Goal: Task Accomplishment & Management: Complete application form

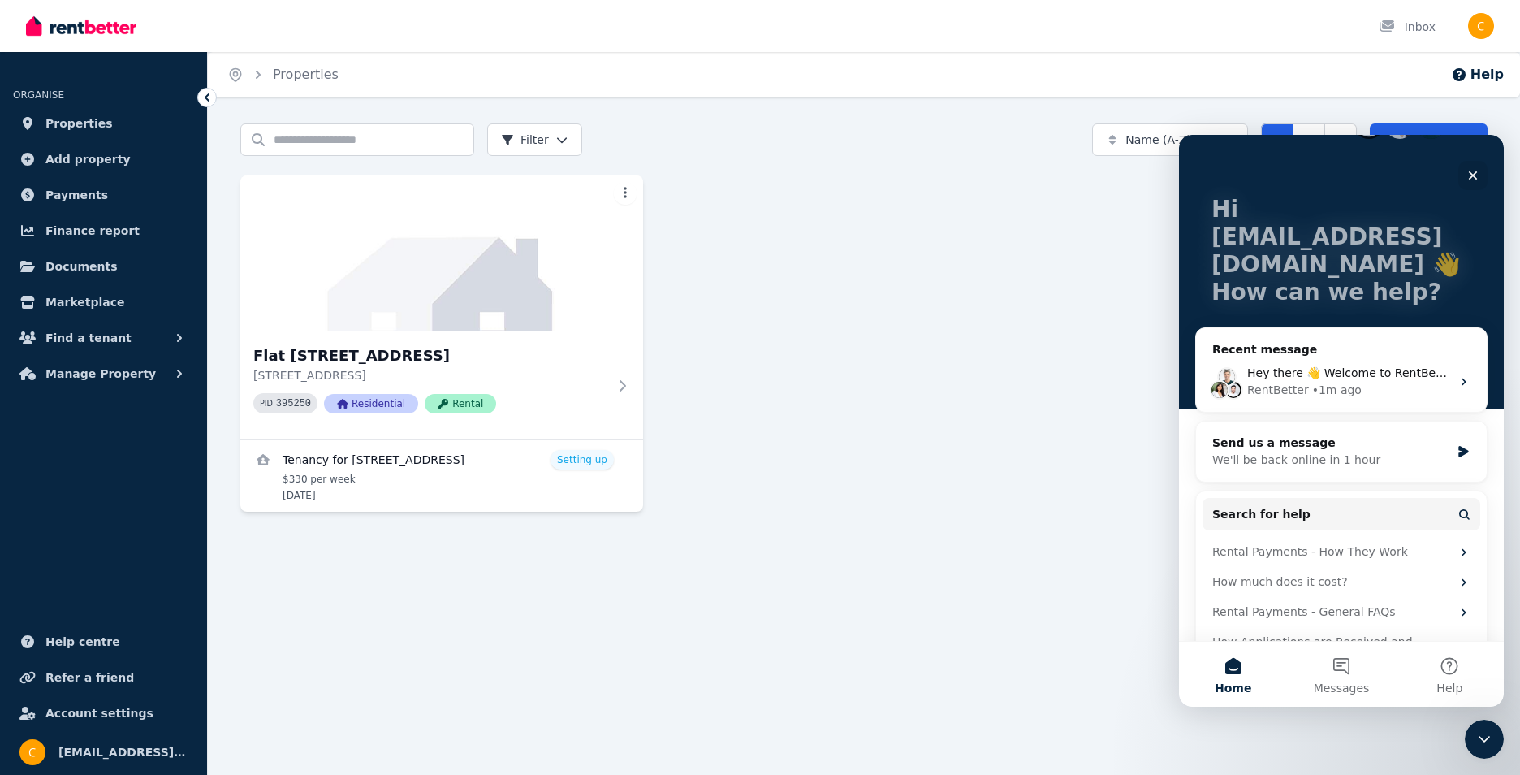
scroll to position [81, 0]
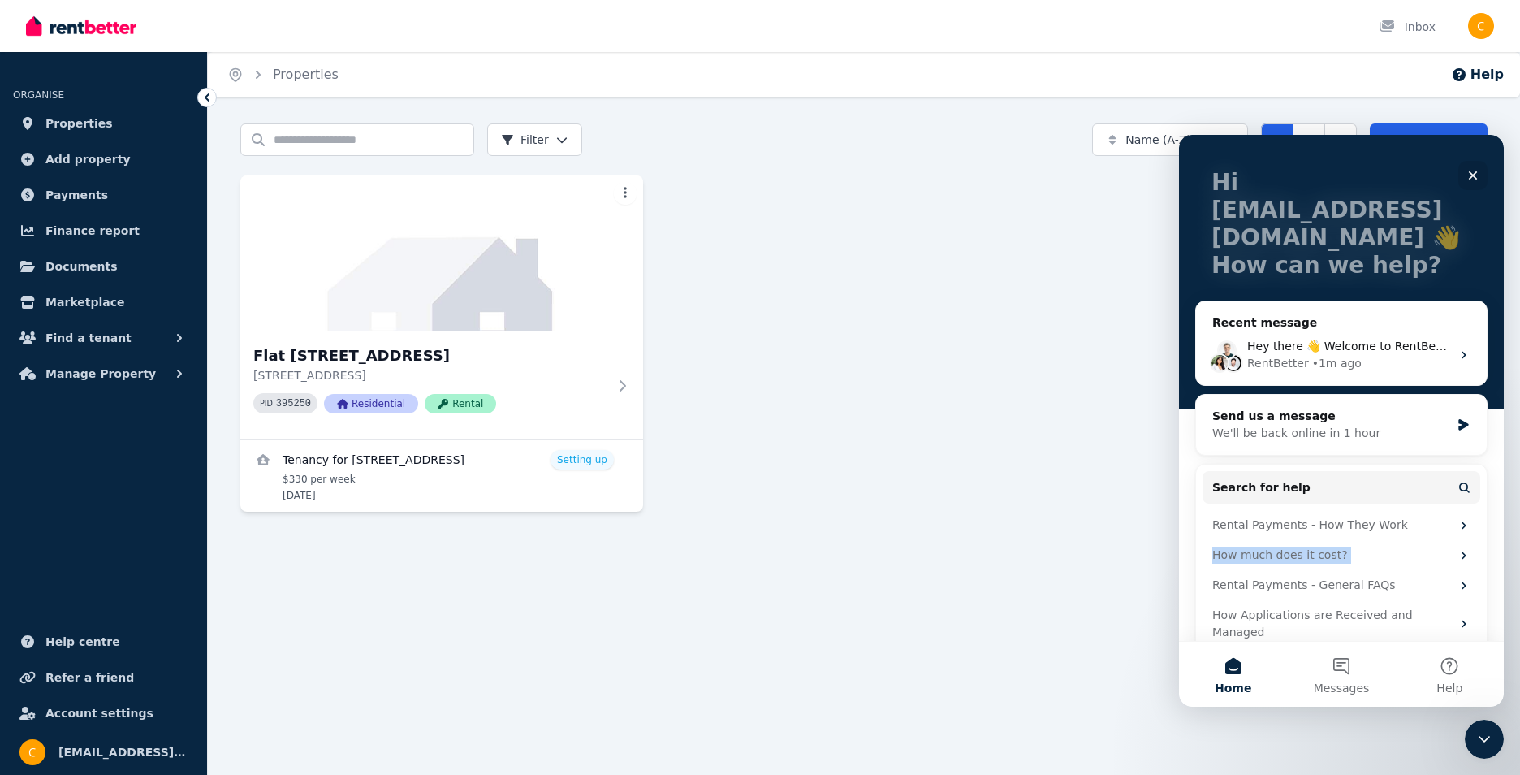
drag, startPoint x: 1494, startPoint y: 530, endPoint x: 1502, endPoint y: 567, distance: 37.4
click at [1502, 567] on div "Hi [EMAIL_ADDRESS][DOMAIN_NAME] 👋 How can we help? Recent message Hey there 👋 W…" at bounding box center [1341, 388] width 325 height 506
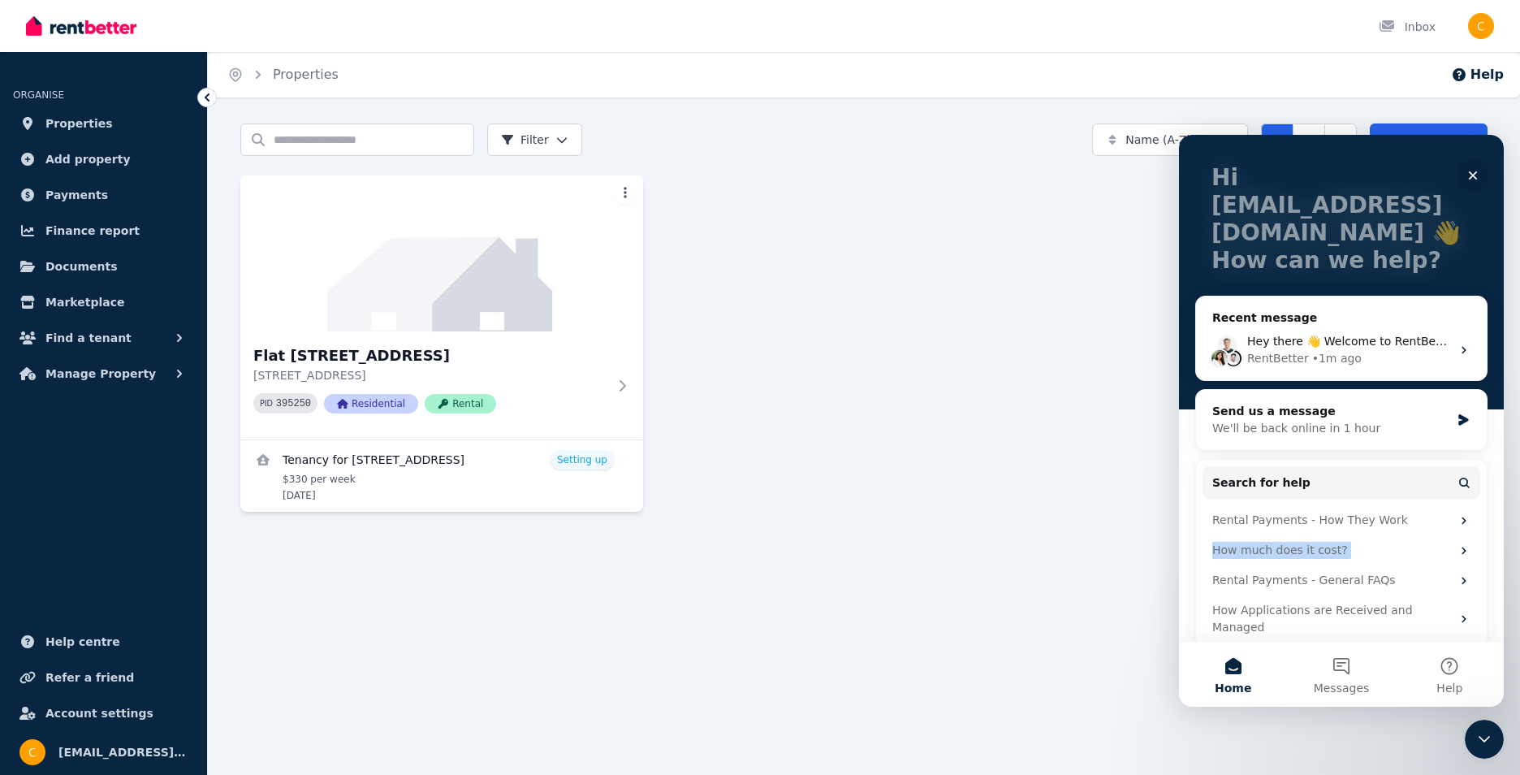
drag, startPoint x: 1502, startPoint y: 567, endPoint x: 2685, endPoint y: 735, distance: 1195.2
drag, startPoint x: 1499, startPoint y: 602, endPoint x: 2687, endPoint y: 811, distance: 1206.5
click at [627, 383] on icon at bounding box center [626, 384] width 6 height 11
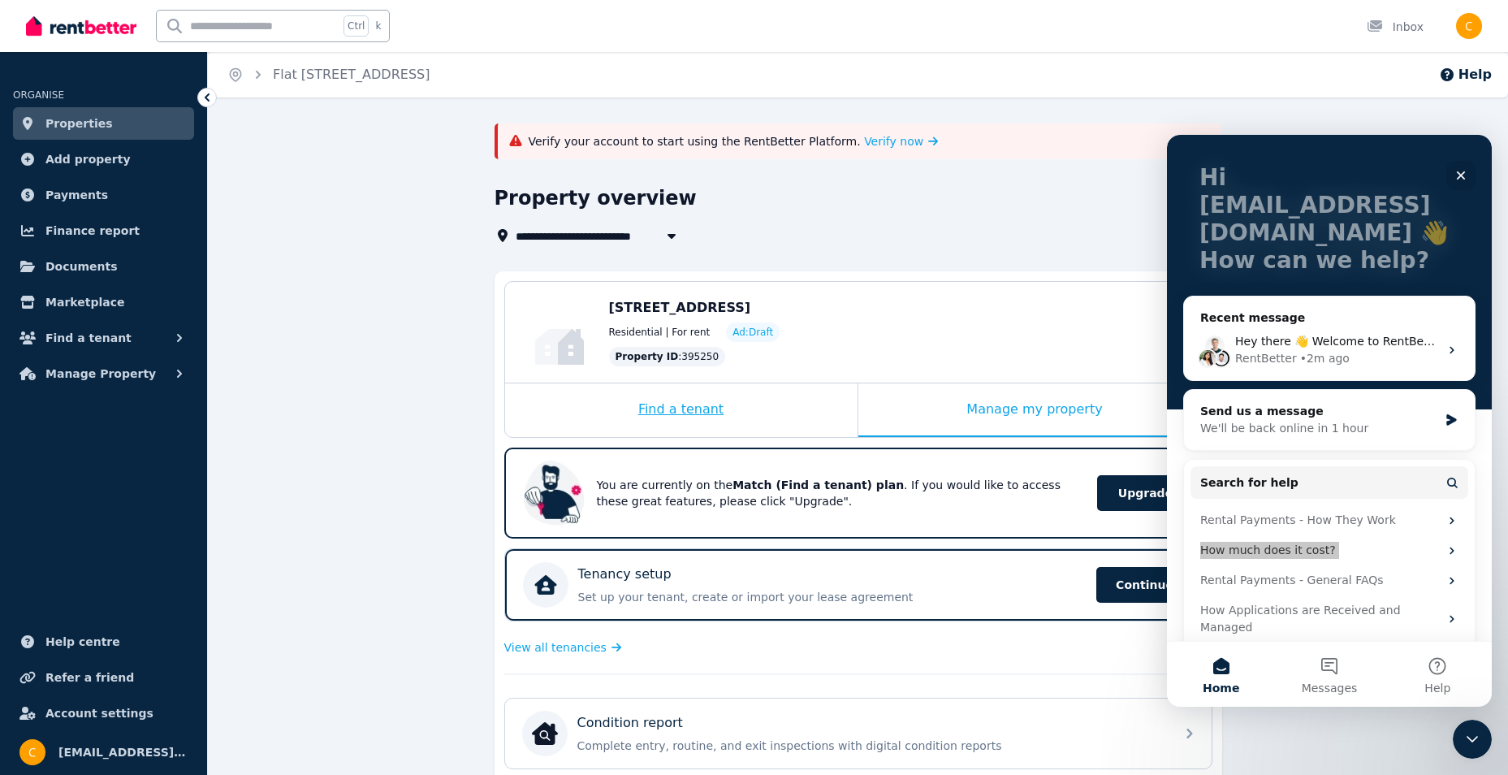
click at [697, 409] on div "Find a tenant" at bounding box center [681, 410] width 352 height 54
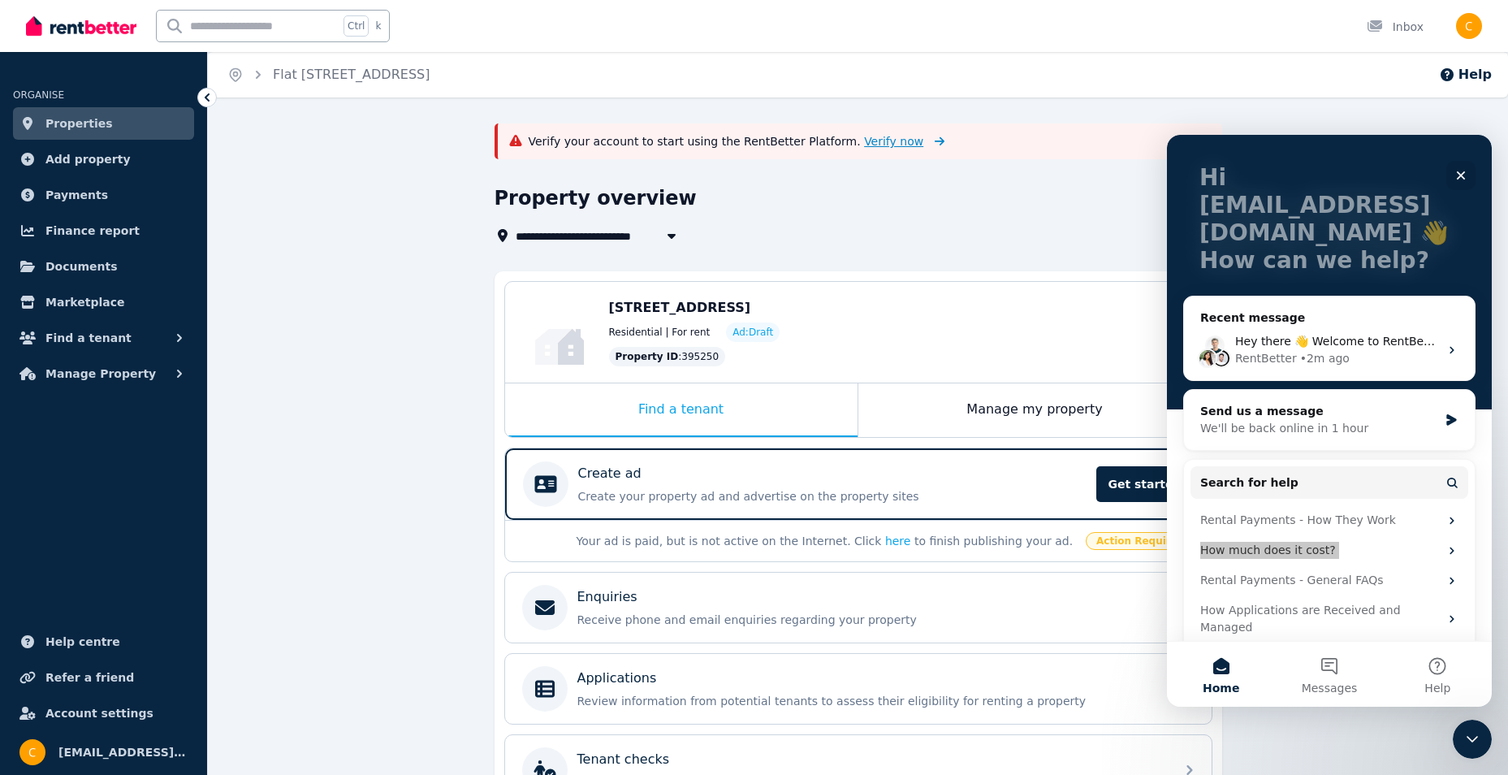
click at [864, 142] on span "Verify now" at bounding box center [893, 141] width 59 height 16
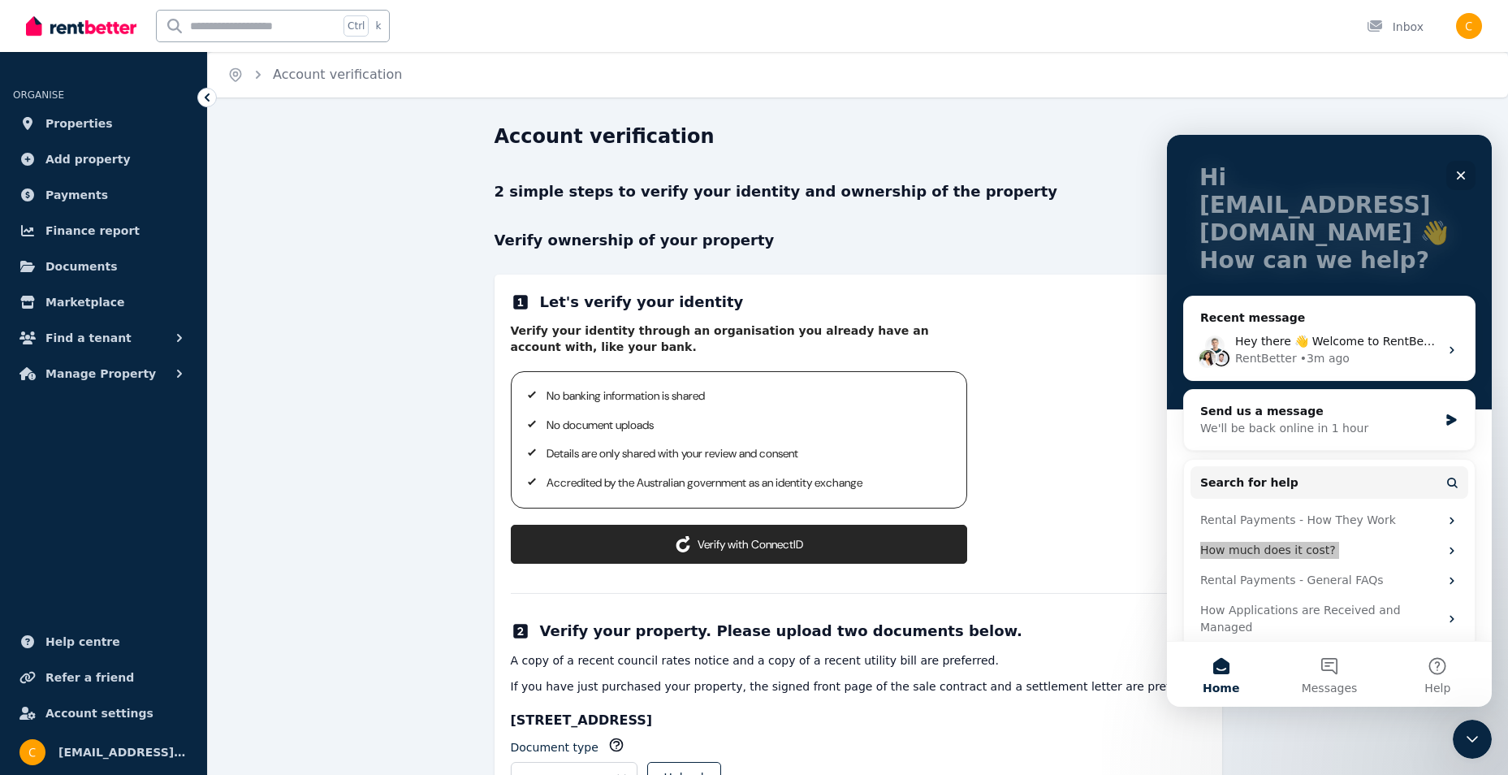
click at [716, 538] on button "Verify with ConnectID" at bounding box center [739, 544] width 456 height 39
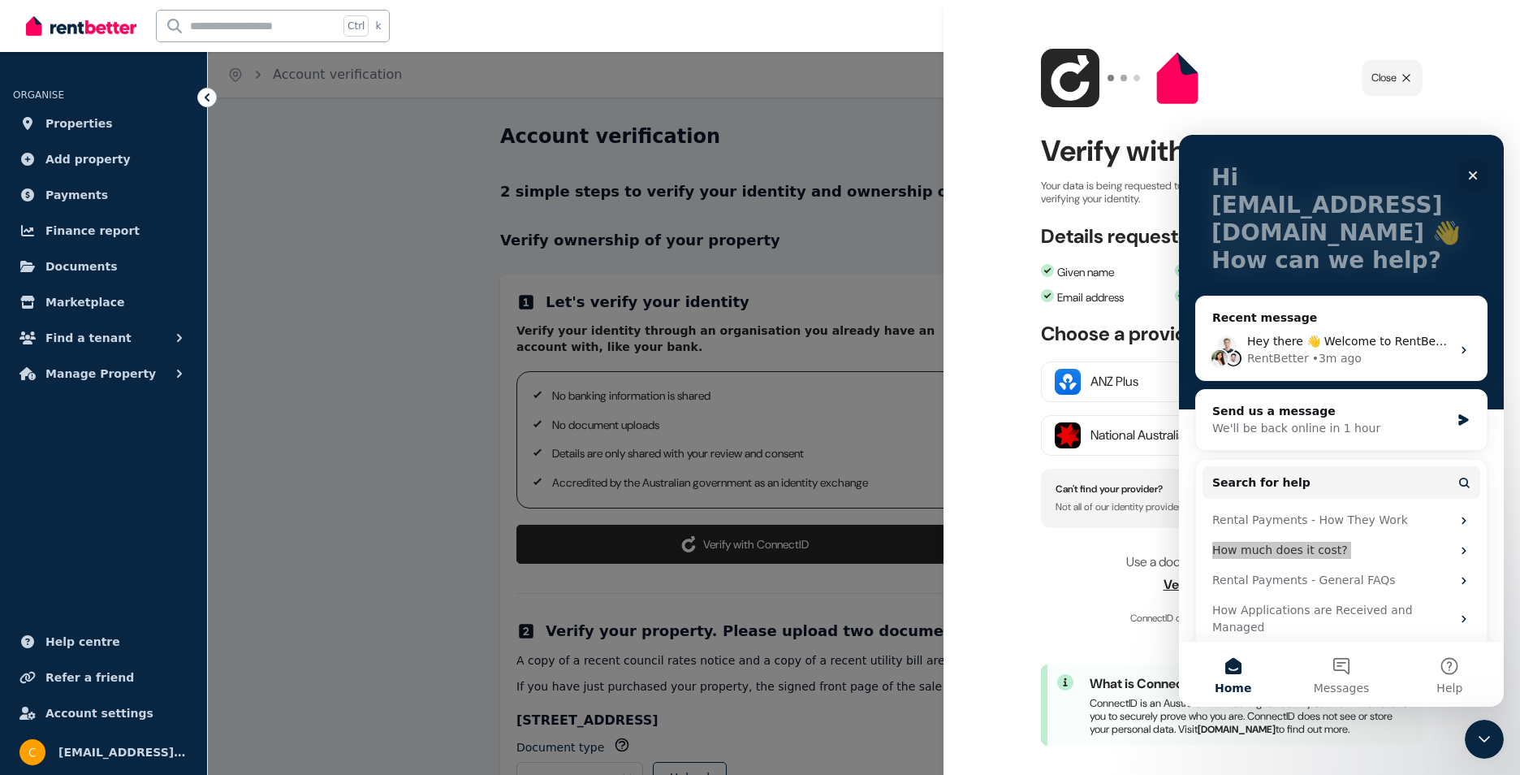
click at [833, 147] on div at bounding box center [760, 387] width 1520 height 775
drag, startPoint x: 798, startPoint y: 75, endPoint x: 746, endPoint y: 48, distance: 59.2
click at [793, 73] on div at bounding box center [760, 387] width 1520 height 775
click at [721, 16] on div "Ctrl k Inbox" at bounding box center [732, 26] width 1413 height 52
click at [327, 127] on div at bounding box center [760, 387] width 1520 height 775
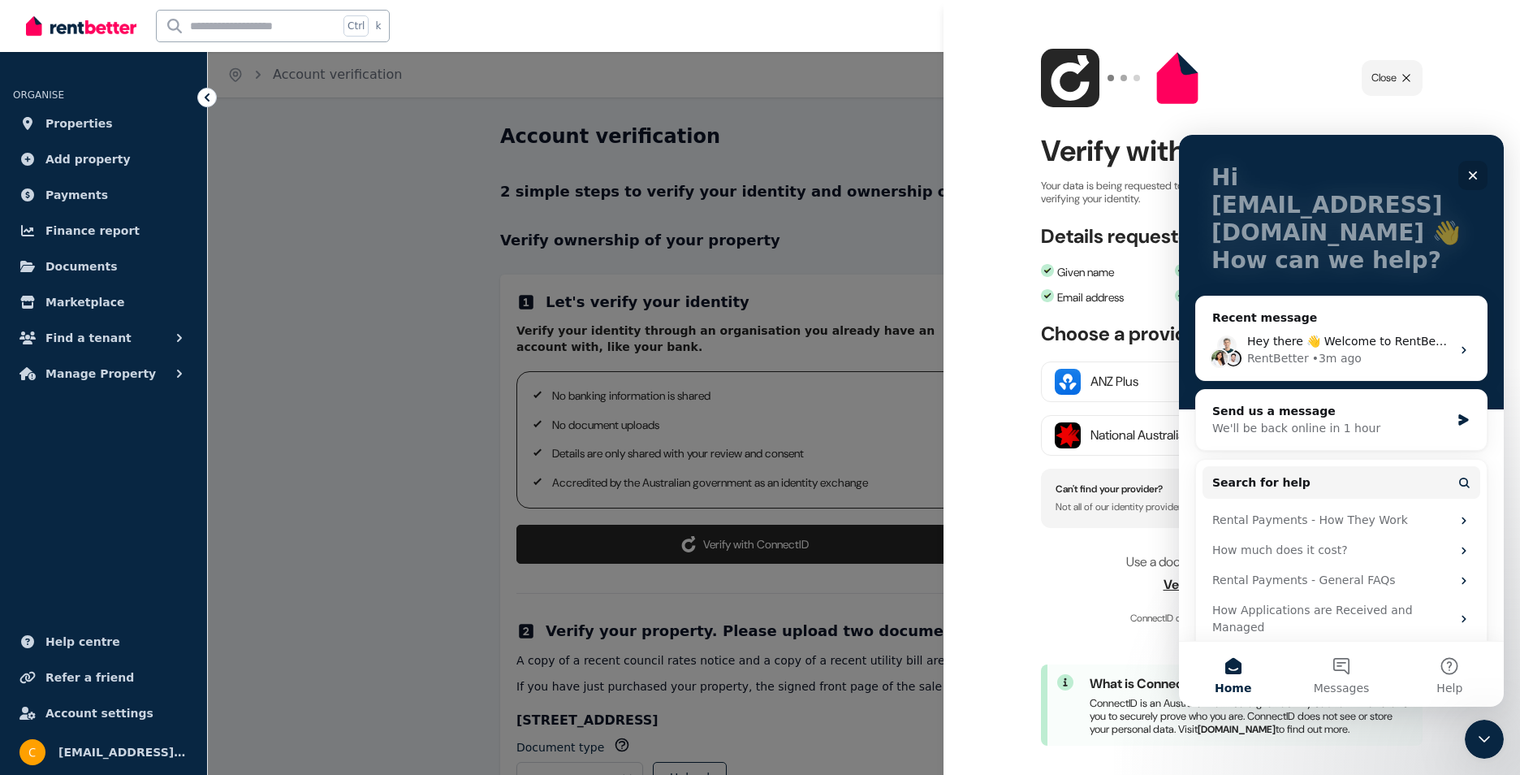
click at [1474, 179] on icon "Close" at bounding box center [1473, 175] width 13 height 13
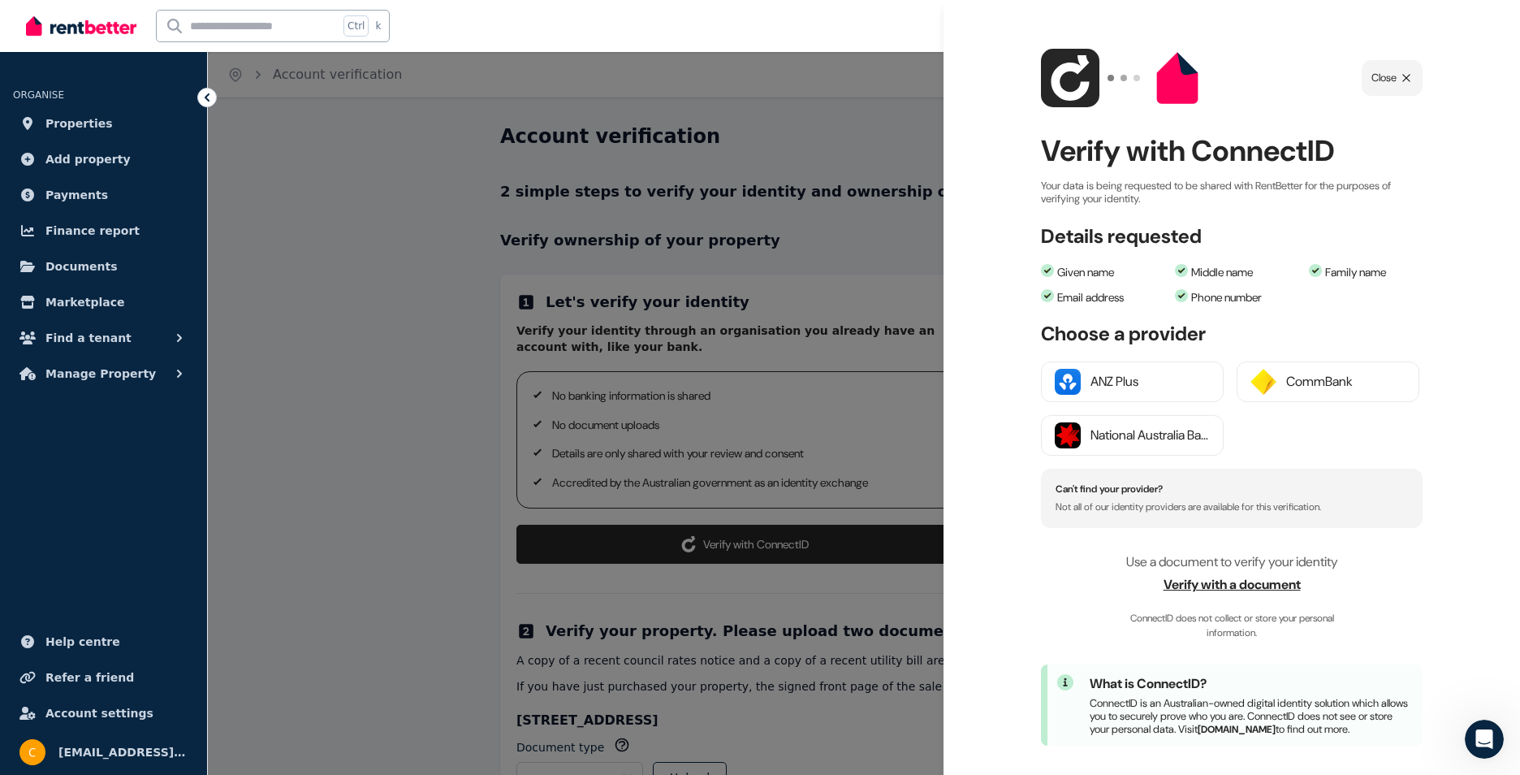
click at [1316, 358] on div "Choose a provider ANZ Plus CommBank National Australia Bank Can't find your pro…" at bounding box center [1232, 424] width 382 height 205
click at [1308, 385] on div "CommBank" at bounding box center [1345, 381] width 119 height 19
